Goal: Information Seeking & Learning: Learn about a topic

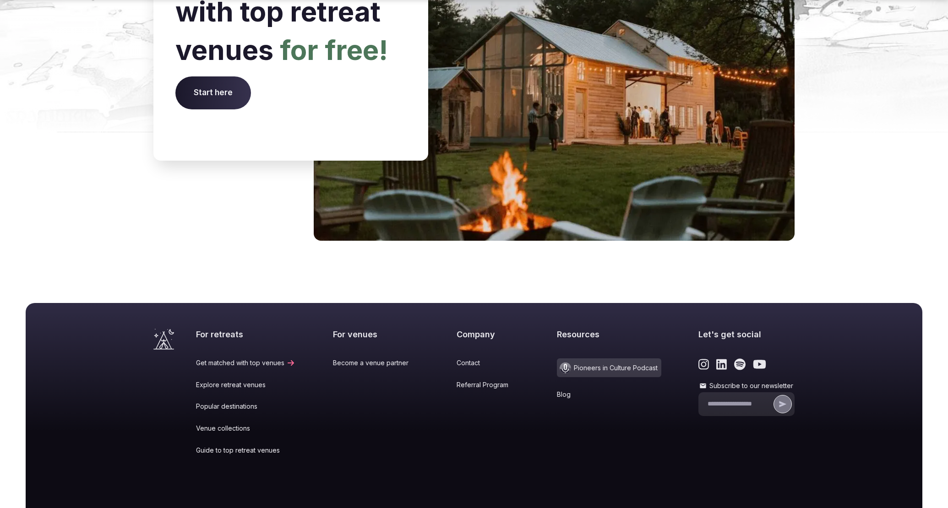
scroll to position [3704, 0]
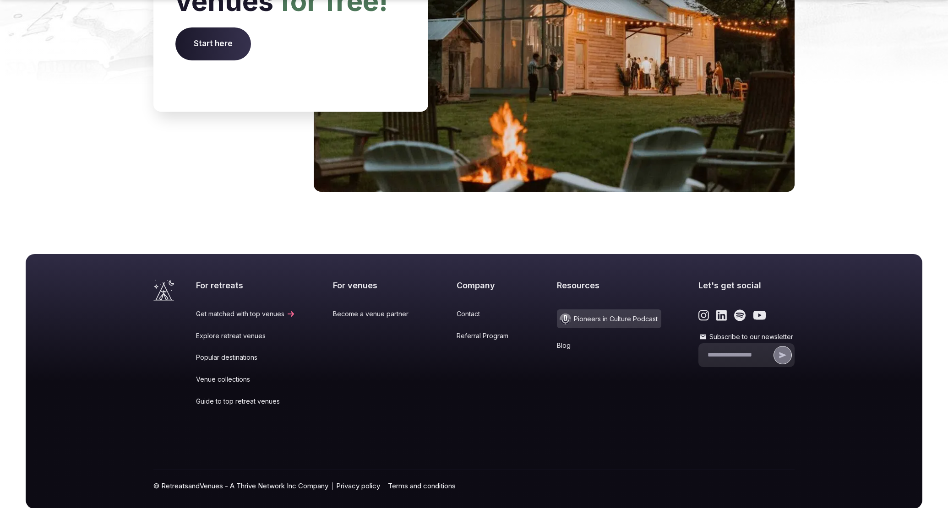
click at [563, 341] on link "Blog" at bounding box center [609, 345] width 104 height 9
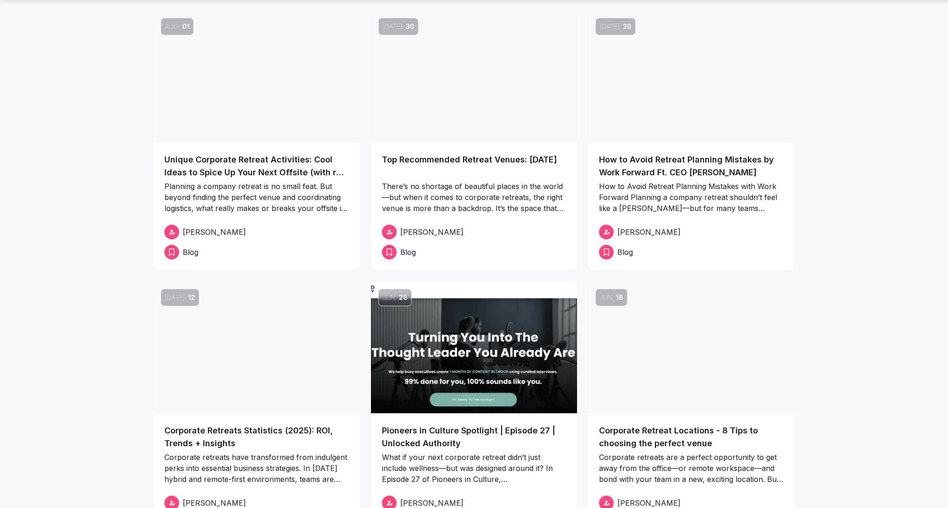
scroll to position [144, 0]
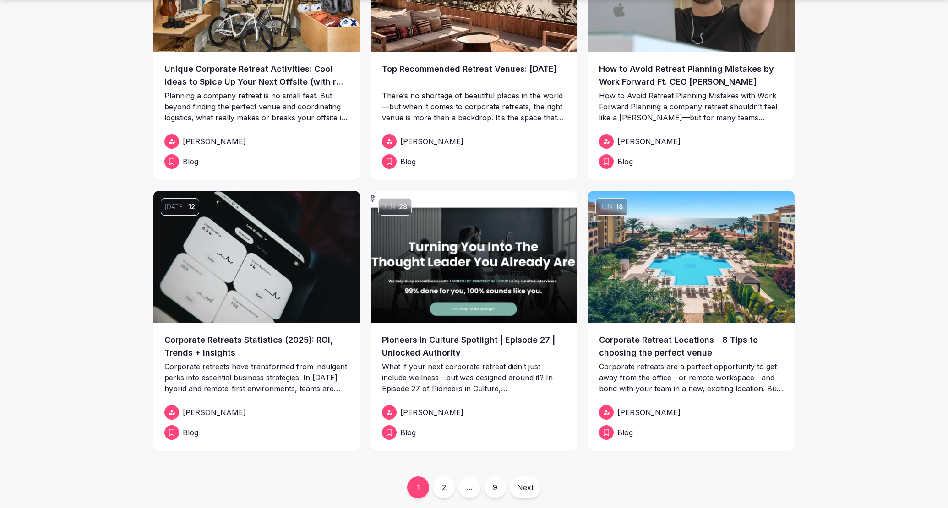
click at [259, 237] on img at bounding box center [256, 257] width 207 height 132
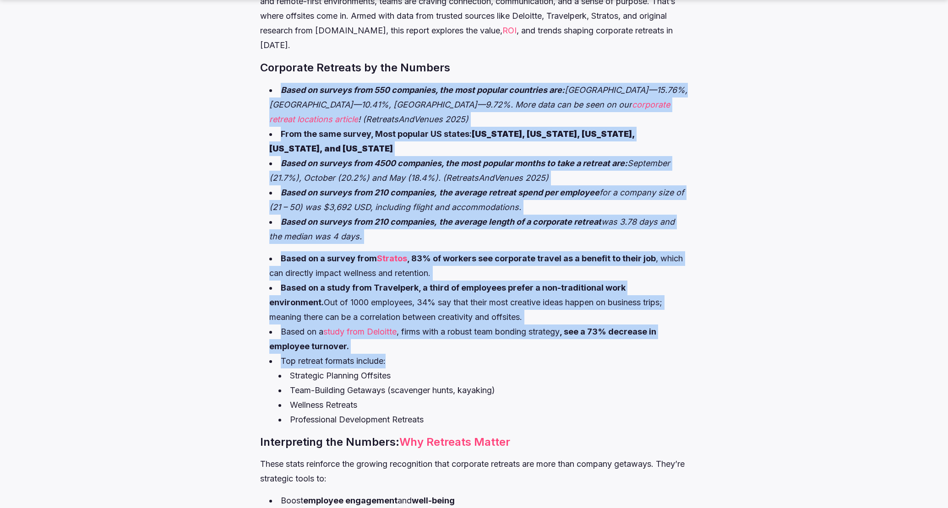
scroll to position [514, 0]
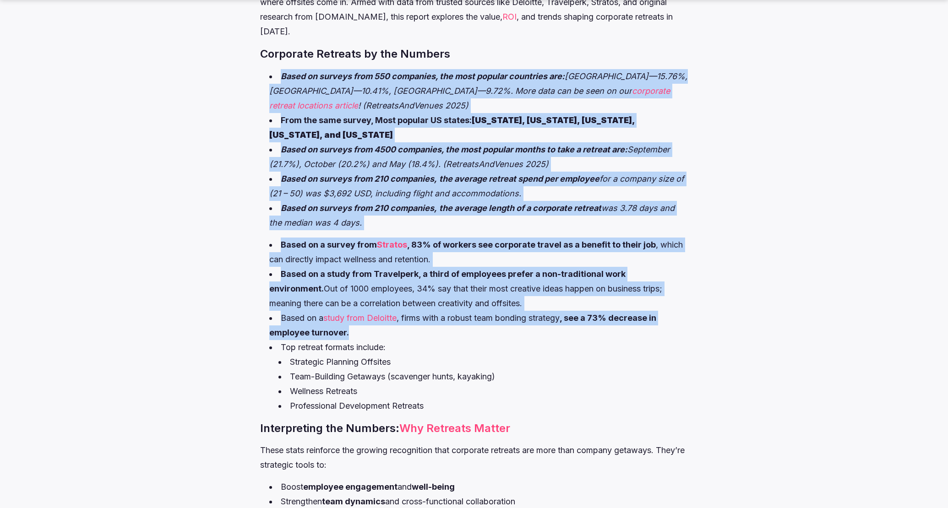
drag, startPoint x: 260, startPoint y: 191, endPoint x: 457, endPoint y: 315, distance: 232.8
copy div "Lorem ip dolorsi amet 679 consectet, adi elit seddoei temporinc utl: Etdolo Mag…"
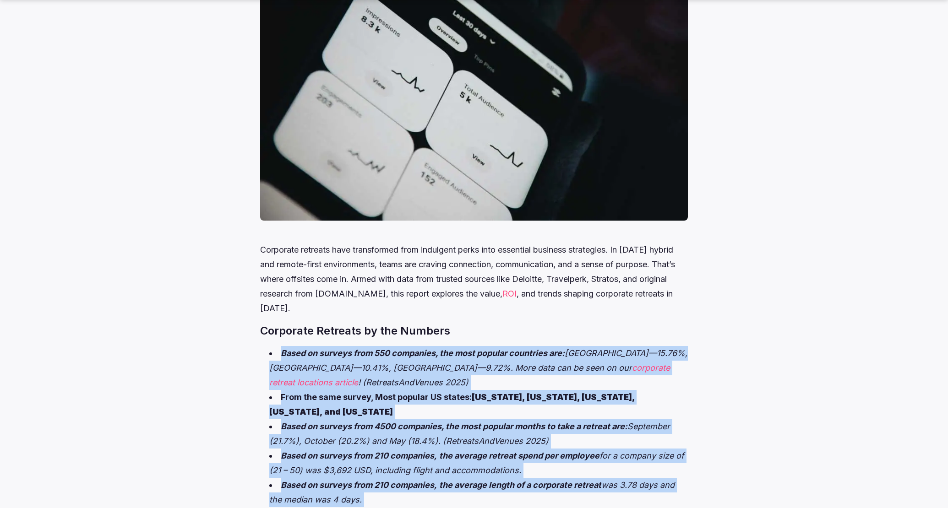
scroll to position [283, 0]
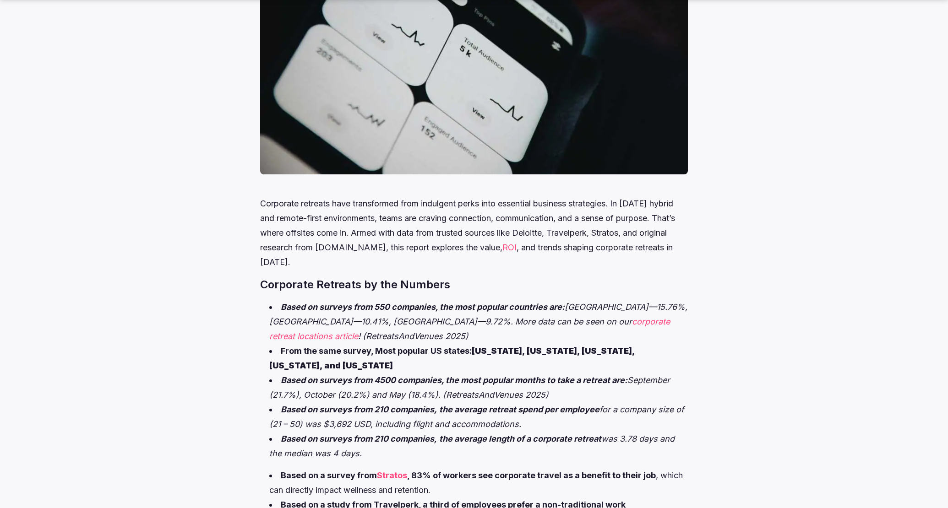
click at [459, 313] on li "Based on surveys from 550 companies, the most popular countries are: [GEOGRAPHI…" at bounding box center [478, 322] width 418 height 44
drag, startPoint x: 571, startPoint y: 305, endPoint x: 360, endPoint y: 320, distance: 212.1
click at [360, 320] on em "[GEOGRAPHIC_DATA]—15.76%, [GEOGRAPHIC_DATA]—10.41%, [GEOGRAPHIC_DATA]—9.72%. Mo…" at bounding box center [478, 314] width 418 height 24
copy em "[GEOGRAPHIC_DATA]—15.76%, [GEOGRAPHIC_DATA]—10.41%, [GEOGRAPHIC_DATA]—9.72%"
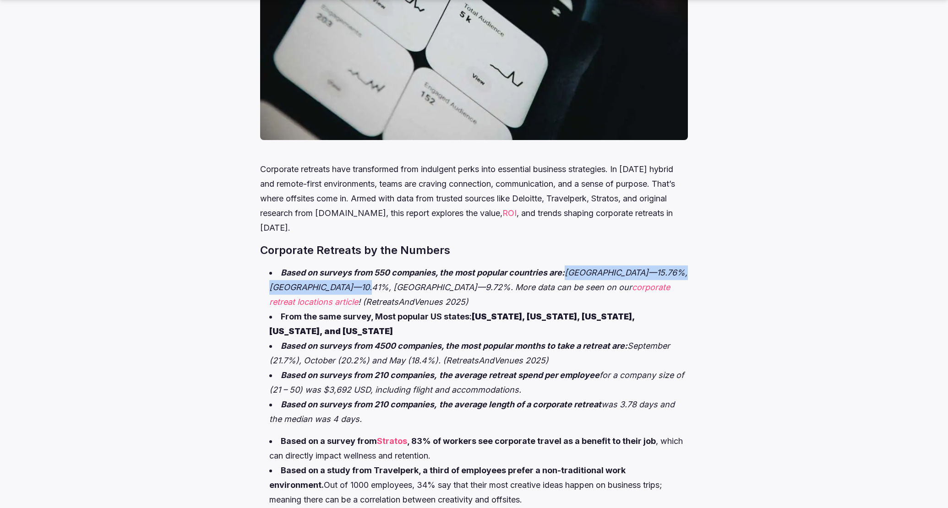
scroll to position [318, 0]
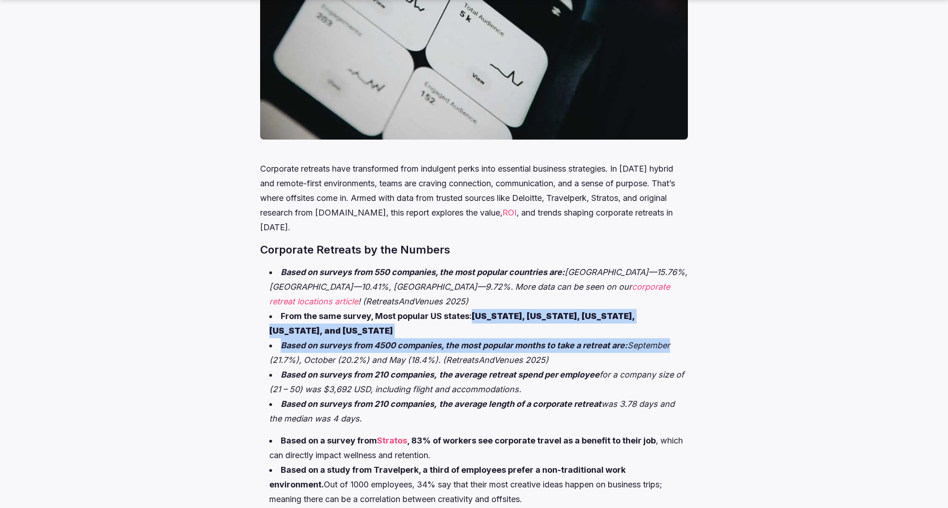
drag, startPoint x: 473, startPoint y: 313, endPoint x: 673, endPoint y: 323, distance: 200.8
click at [673, 323] on ul "Based on surveys from 550 companies, the most popular countries are: [GEOGRAPHI…" at bounding box center [473, 345] width 427 height 161
copy ul "[US_STATE], [US_STATE], [US_STATE], [US_STATE], and [US_STATE] Based on surveys…"
click at [570, 321] on li "From the same survey, Most popular US states: [US_STATE], [US_STATE], [US_STATE…" at bounding box center [478, 323] width 418 height 29
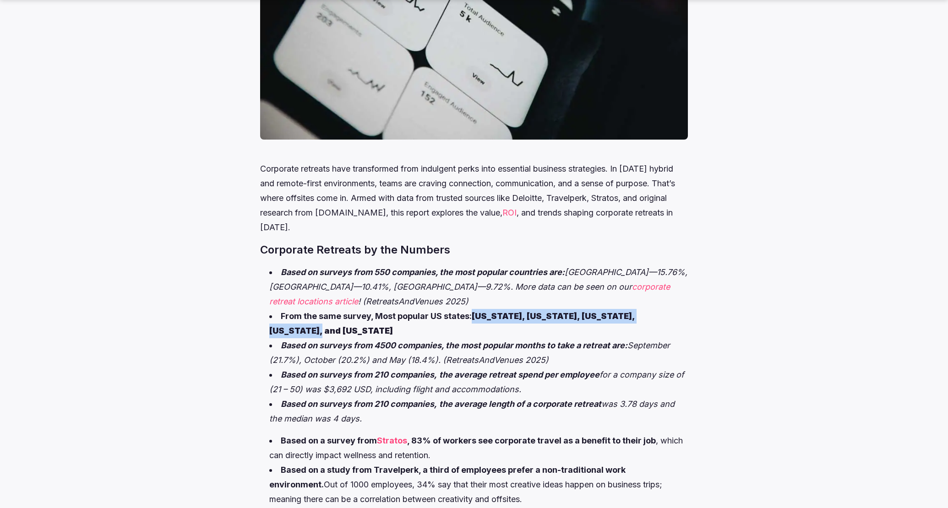
drag, startPoint x: 473, startPoint y: 316, endPoint x: 668, endPoint y: 310, distance: 195.2
click at [635, 311] on strong "[US_STATE], [US_STATE], [US_STATE], [US_STATE], and [US_STATE]" at bounding box center [451, 323] width 365 height 24
copy strong "[US_STATE], [US_STATE], [US_STATE], [US_STATE], and [US_STATE]"
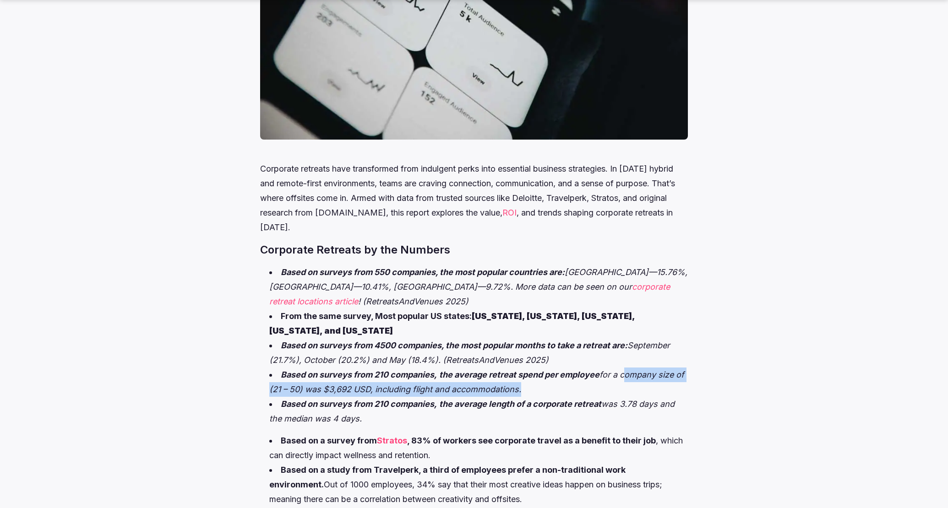
drag, startPoint x: 623, startPoint y: 359, endPoint x: 529, endPoint y: 377, distance: 96.0
click at [529, 377] on em "for a company size of (21 – 50) was $3,692 USD, including flight and accommodat…" at bounding box center [476, 382] width 415 height 24
copy em "company size of (21 – 50) was $3,692 USD, including flight and accommodations"
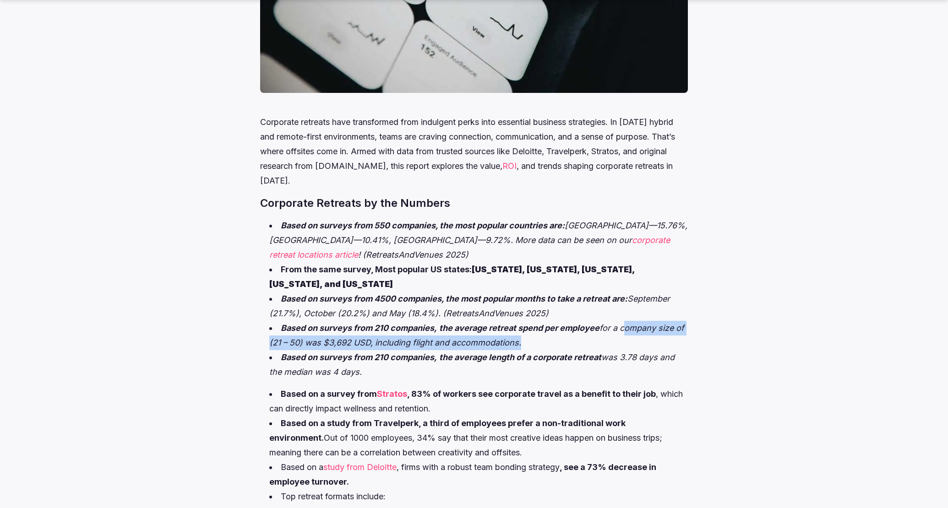
scroll to position [367, 0]
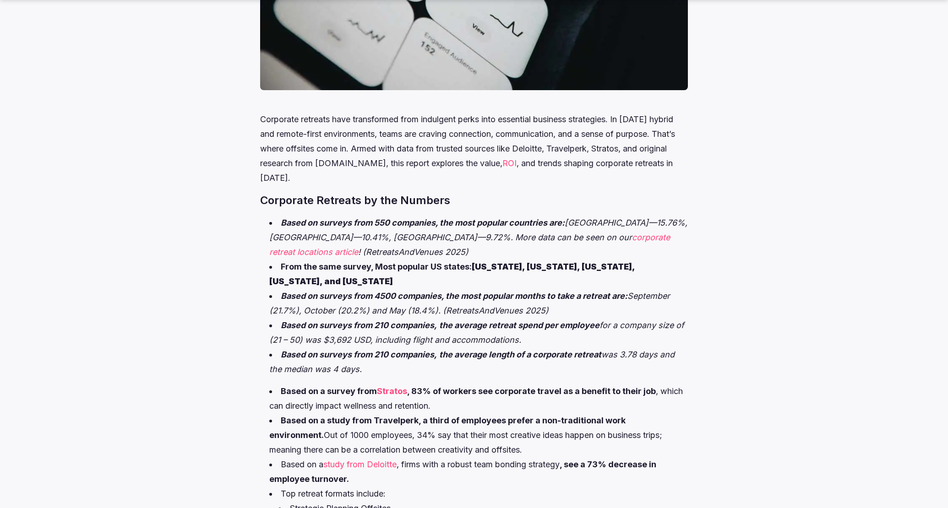
click at [599, 355] on li "Based on surveys from 210 companies, the average length of a corporate retreat …" at bounding box center [478, 362] width 418 height 29
drag, startPoint x: 455, startPoint y: 342, endPoint x: 605, endPoint y: 339, distance: 149.3
click at [605, 348] on li "Based on surveys from 210 companies, the average length of a corporate retreat …" at bounding box center [478, 362] width 418 height 29
copy em "average length of a corporate retreat"
drag, startPoint x: 626, startPoint y: 338, endPoint x: 628, endPoint y: 342, distance: 5.1
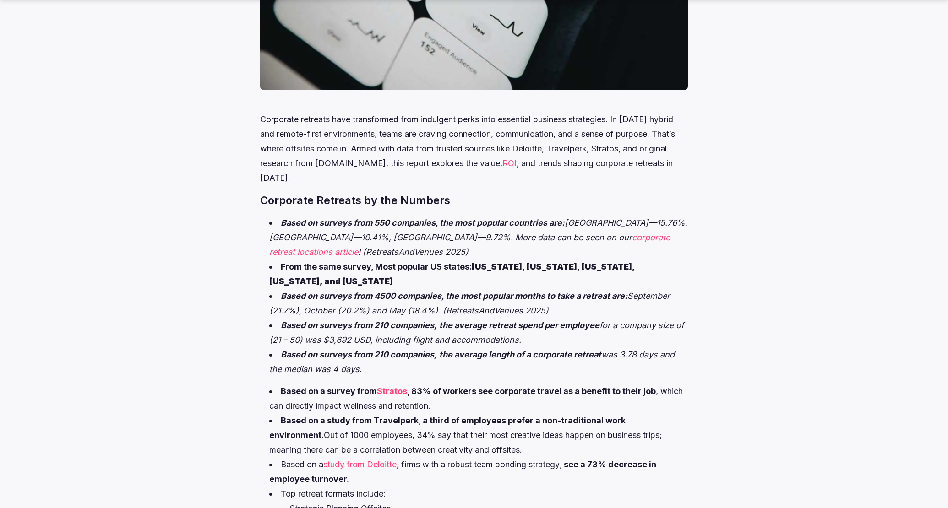
click at [633, 348] on li "Based on surveys from 210 companies, the average length of a corporate retreat …" at bounding box center [478, 362] width 418 height 29
drag, startPoint x: 625, startPoint y: 341, endPoint x: 647, endPoint y: 349, distance: 23.9
click at [647, 349] on li "Based on surveys from 210 companies, the average length of a corporate retreat …" at bounding box center [478, 362] width 418 height 29
copy em "3.78 days and the median was 4 days."
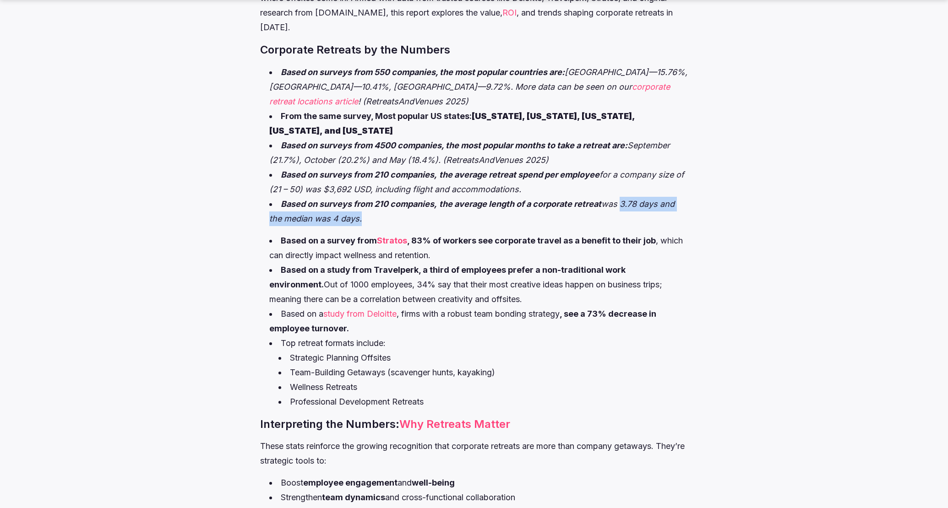
scroll to position [533, 0]
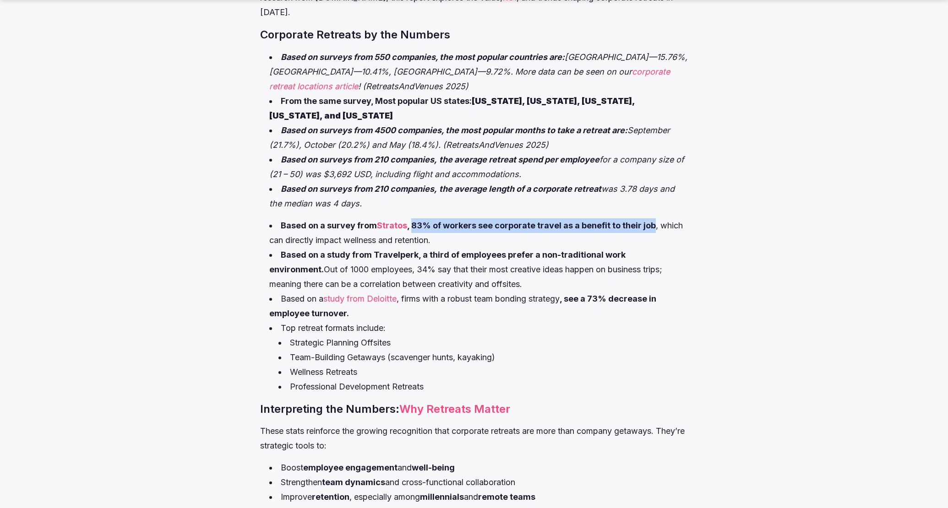
drag, startPoint x: 411, startPoint y: 211, endPoint x: 651, endPoint y: 210, distance: 240.0
click at [651, 221] on strong ", 83% of workers see corporate travel as a benefit to their job" at bounding box center [531, 226] width 249 height 10
copy strong "83% of workers see corporate travel as a benefit to their job"
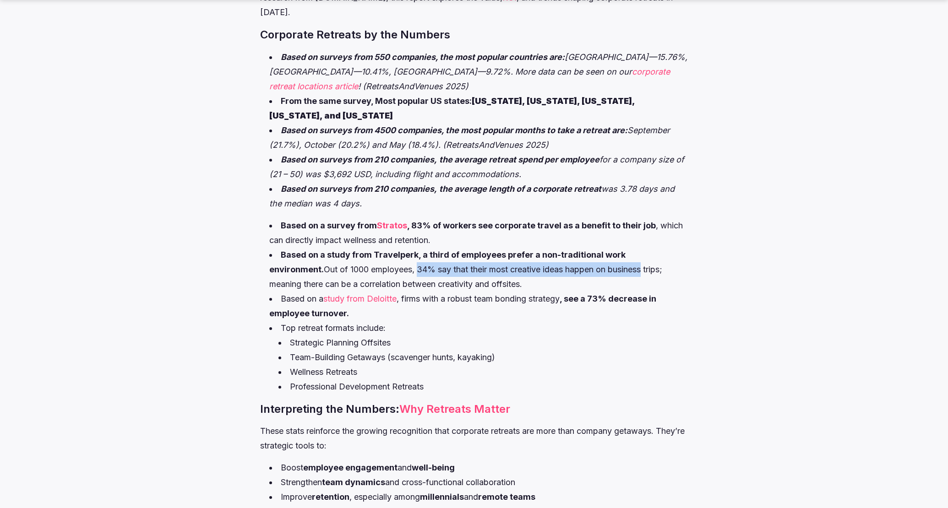
drag, startPoint x: 364, startPoint y: 256, endPoint x: 593, endPoint y: 257, distance: 229.0
click at [593, 257] on li "Based on a study from Travelperk, a third of employees prefer a non-traditional…" at bounding box center [478, 270] width 418 height 44
click at [483, 250] on strong "Based on a study from Travelperk, a third of employees prefer a non-traditional…" at bounding box center [447, 262] width 356 height 24
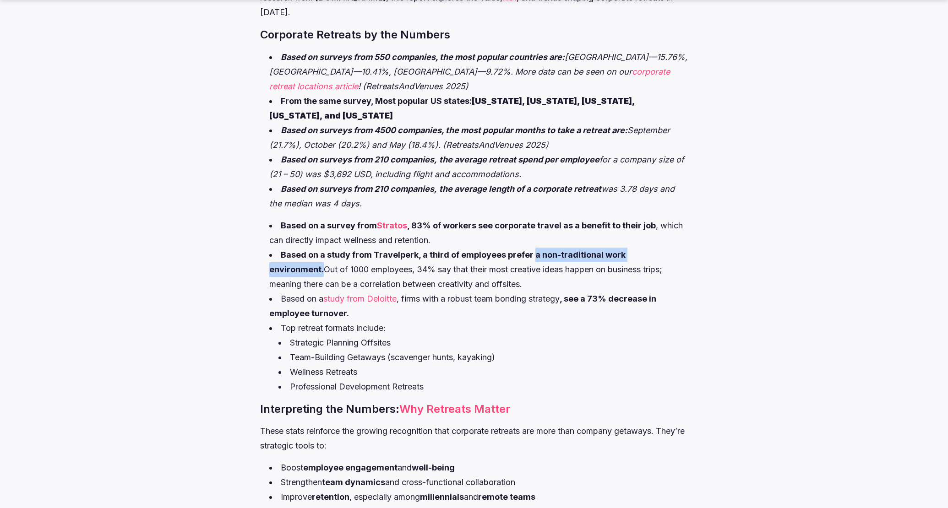
drag, startPoint x: 531, startPoint y: 240, endPoint x: 675, endPoint y: 241, distance: 143.8
click at [626, 250] on strong "Based on a study from Travelperk, a third of employees prefer a non-traditional…" at bounding box center [447, 262] width 356 height 24
copy strong "a non-traditional work environment."
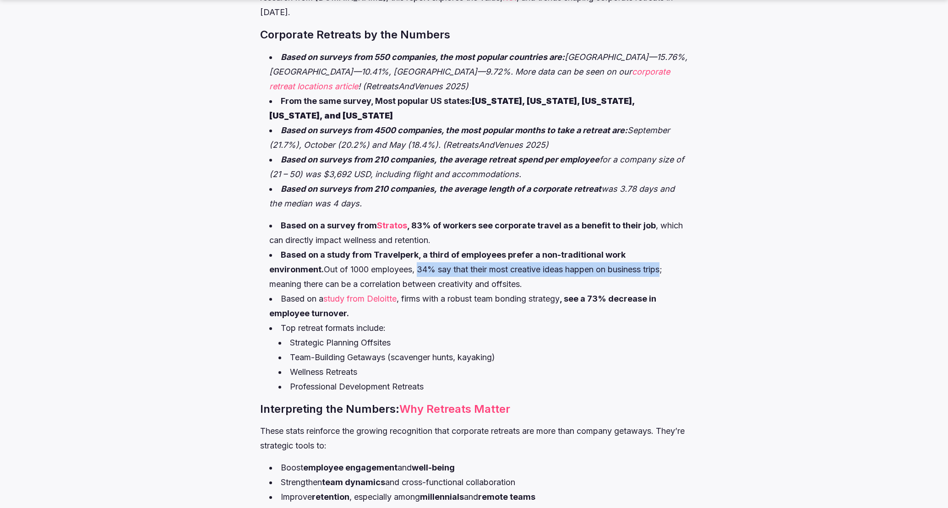
drag, startPoint x: 365, startPoint y: 256, endPoint x: 613, endPoint y: 256, distance: 247.8
click at [613, 256] on li "Based on a study from Travelperk, a third of employees prefer a non-traditional…" at bounding box center [478, 270] width 418 height 44
copy li "34% say that their most creative ideas happen on business trips"
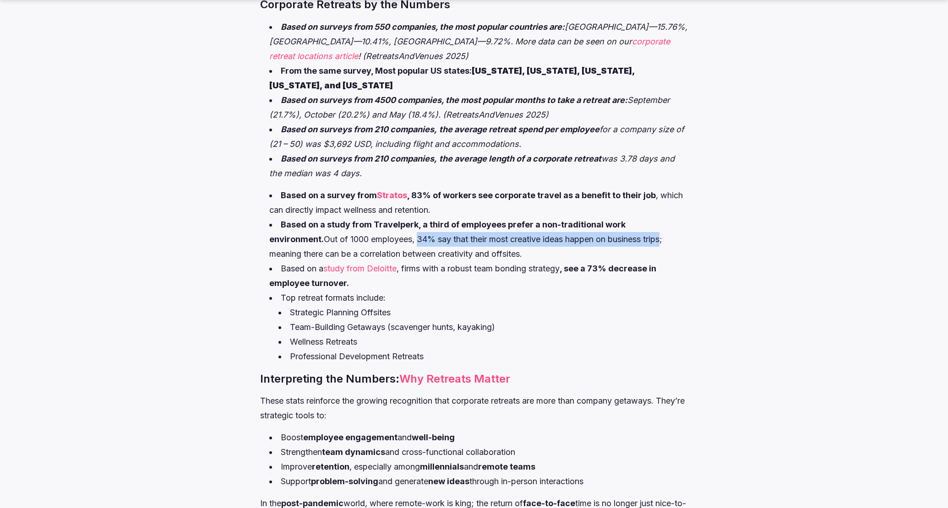
scroll to position [574, 0]
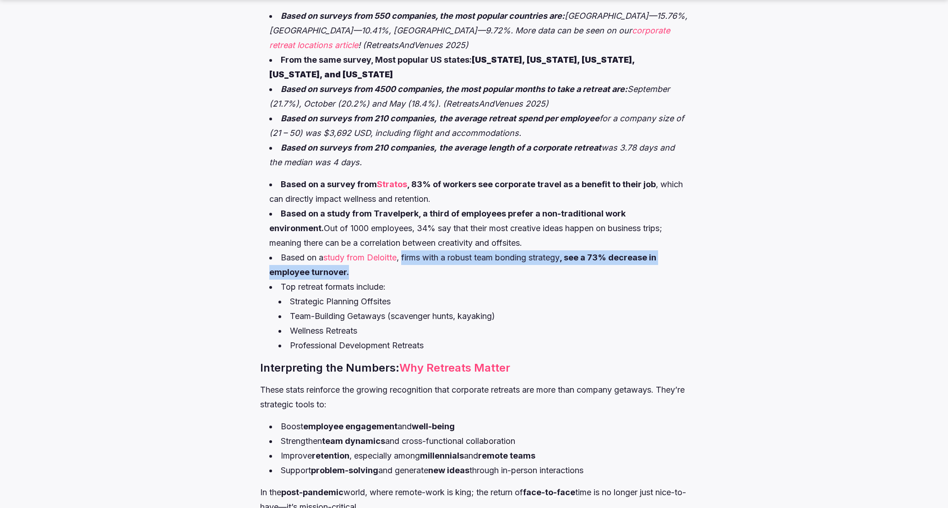
drag, startPoint x: 406, startPoint y: 243, endPoint x: 423, endPoint y: 256, distance: 21.5
click at [423, 256] on li "Based on a study from Deloitte , firms with a robust team bonding strategy , se…" at bounding box center [478, 265] width 418 height 29
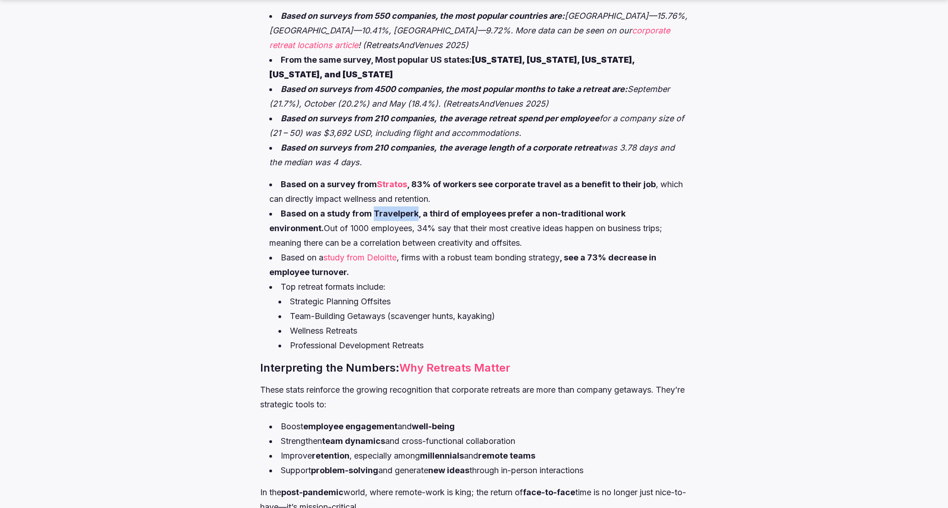
drag, startPoint x: 373, startPoint y: 199, endPoint x: 413, endPoint y: 196, distance: 39.5
click at [413, 209] on strong "Based on a study from Travelperk, a third of employees prefer a non-traditional…" at bounding box center [447, 221] width 356 height 24
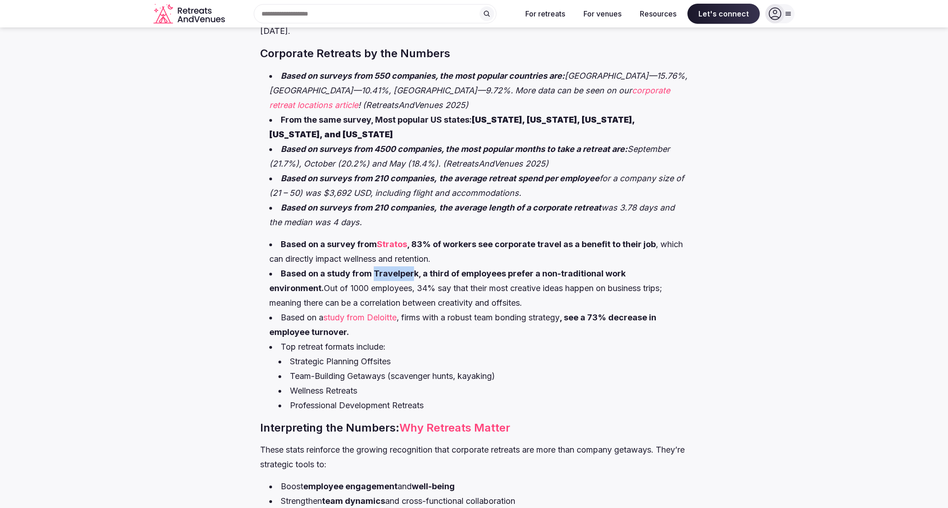
scroll to position [501, 0]
